Goal: Transaction & Acquisition: Purchase product/service

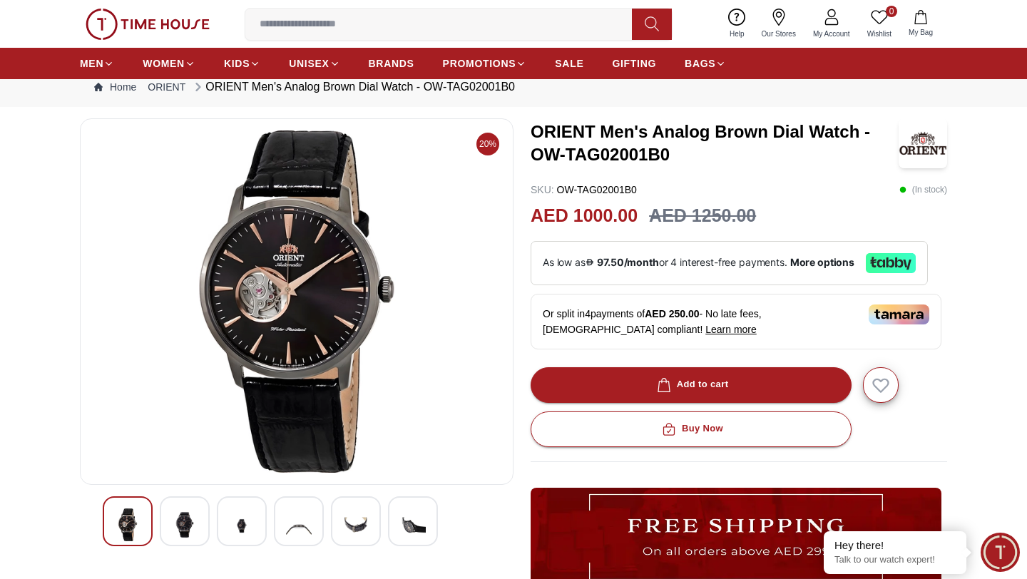
scroll to position [31, 0]
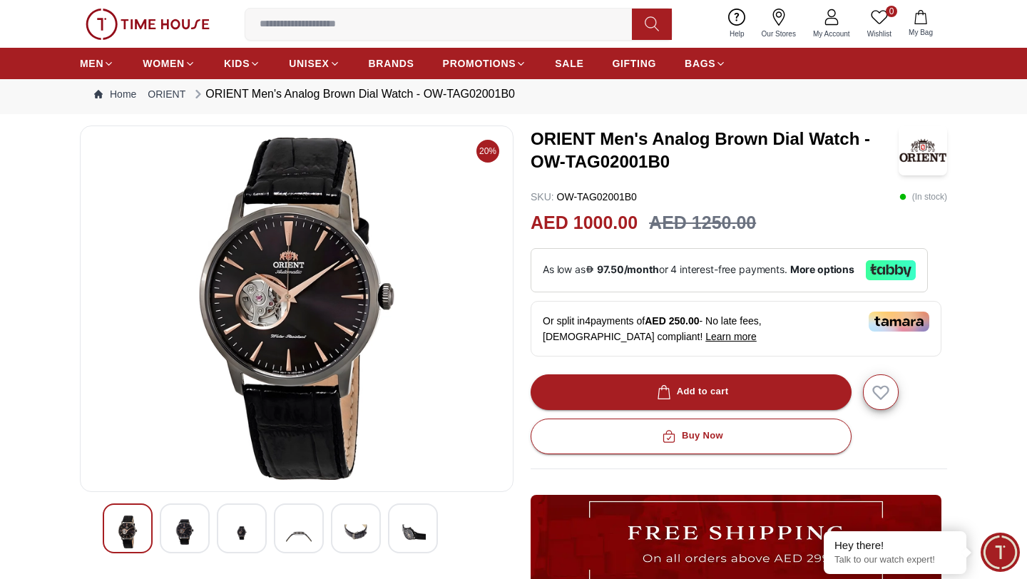
click at [187, 528] on img at bounding box center [185, 532] width 26 height 33
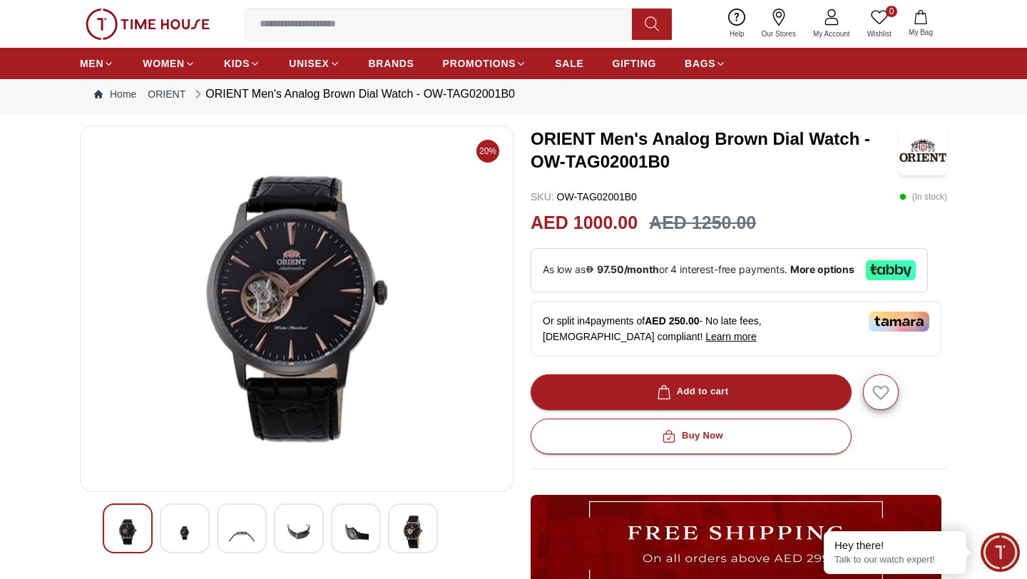
click at [233, 526] on img at bounding box center [242, 533] width 26 height 35
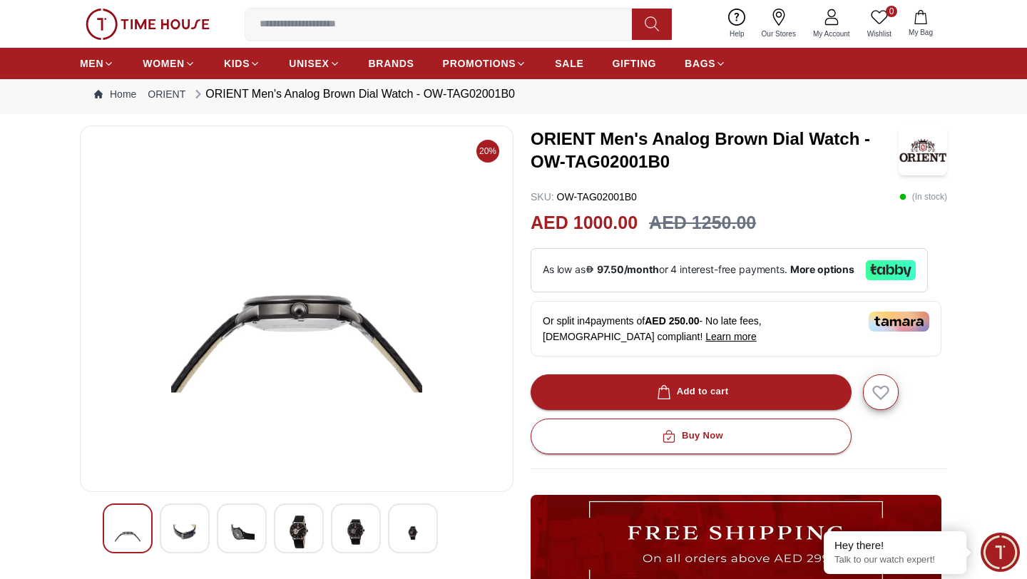
click at [285, 525] on div at bounding box center [299, 528] width 50 height 50
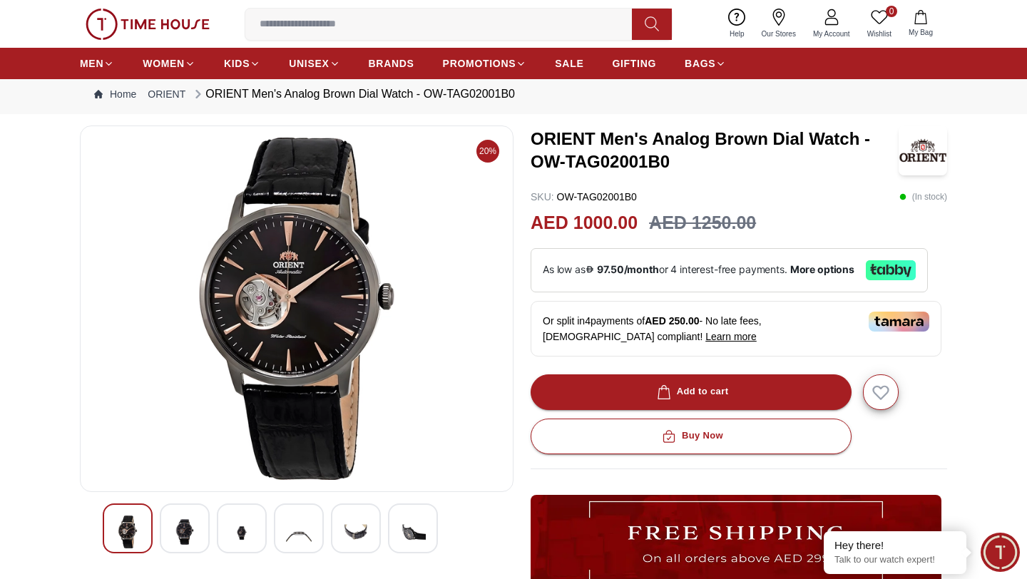
click at [337, 535] on div at bounding box center [356, 528] width 50 height 50
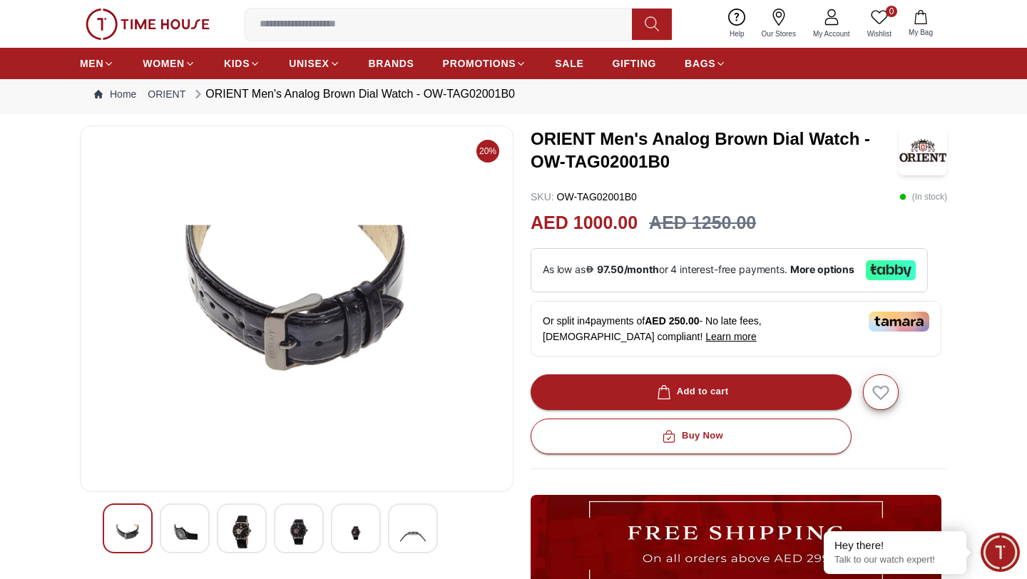
click at [424, 538] on img at bounding box center [413, 533] width 26 height 35
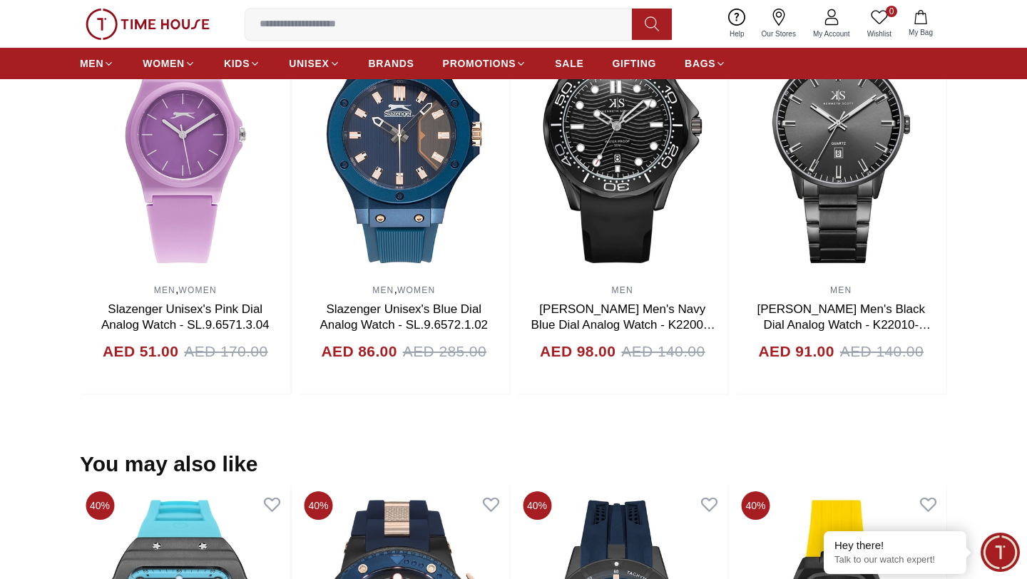
scroll to position [834, 0]
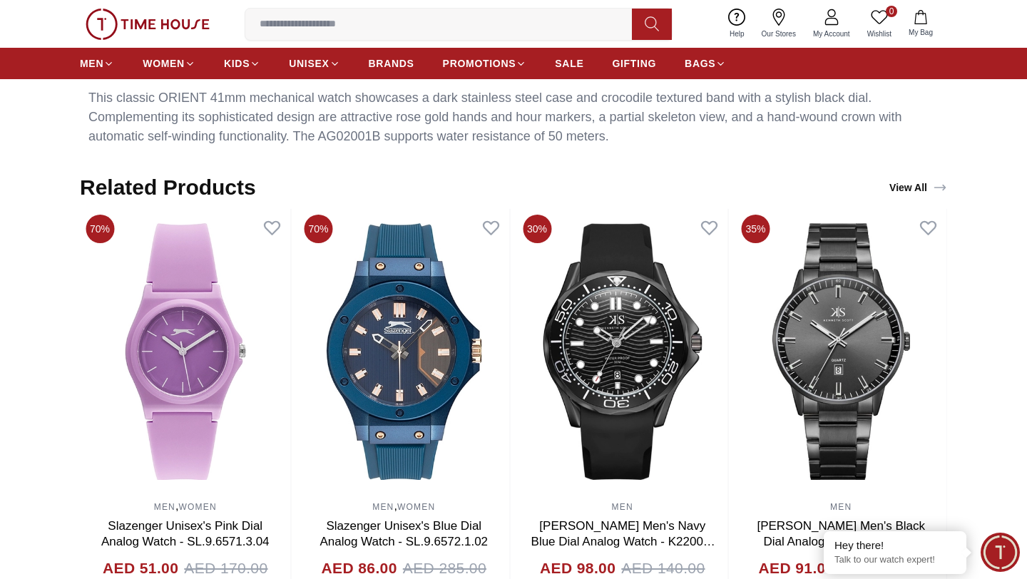
click at [330, 23] on input at bounding box center [444, 24] width 398 height 29
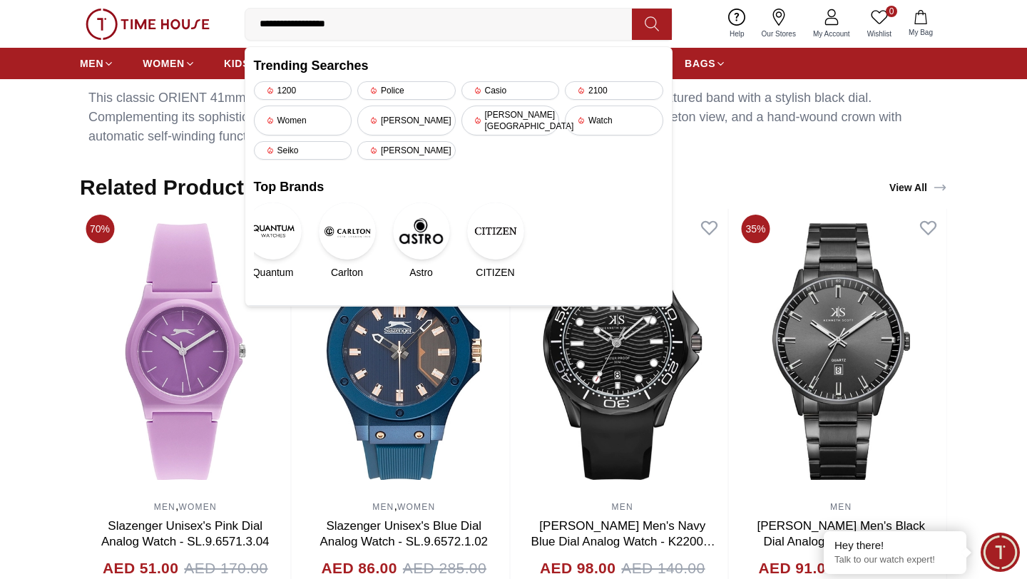
type input "**********"
